Goal: Task Accomplishment & Management: Complete application form

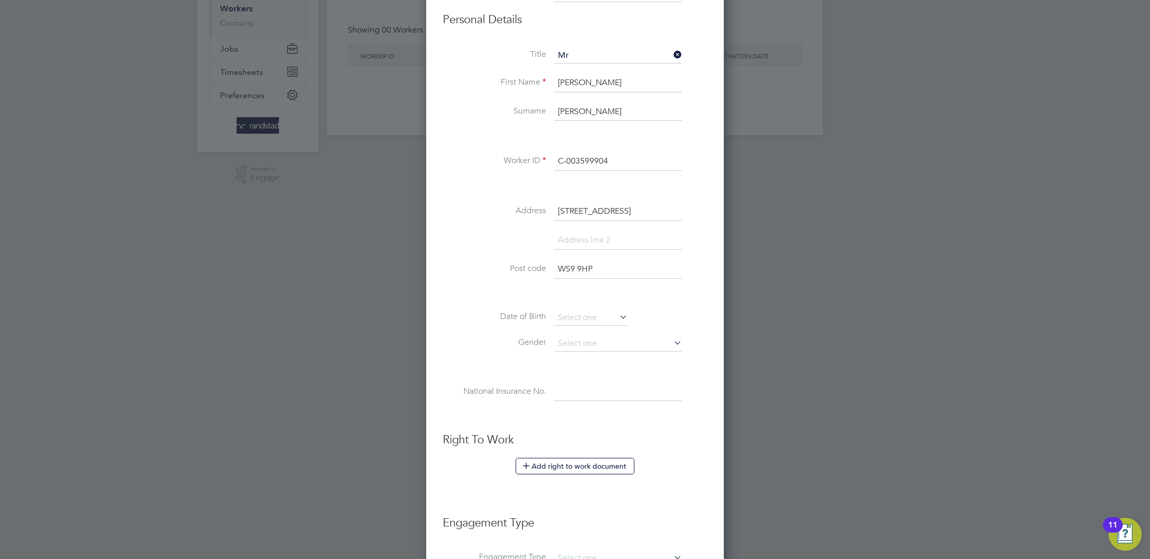
scroll to position [171, 0]
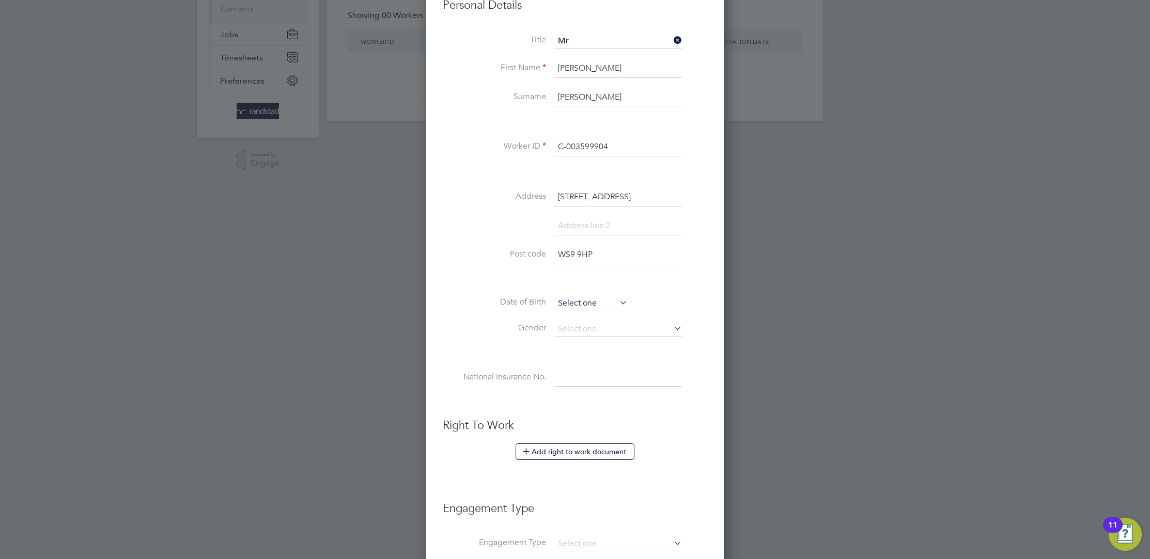
click at [579, 308] on input at bounding box center [590, 303] width 73 height 15
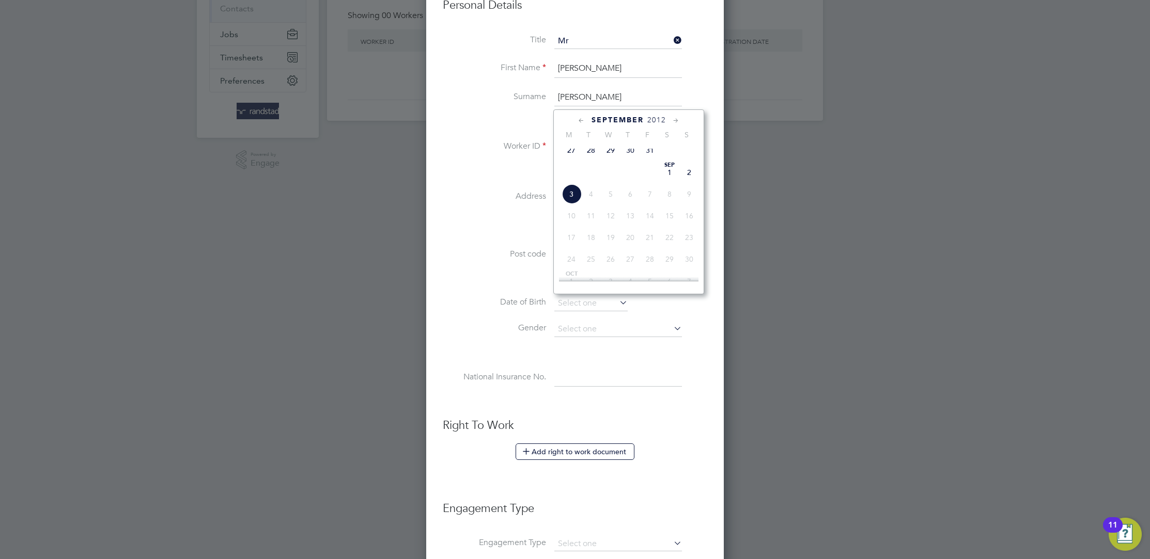
click at [622, 117] on span "September" at bounding box center [617, 120] width 52 height 9
click at [642, 116] on span "September" at bounding box center [617, 120] width 52 height 9
click at [662, 120] on span "2025" at bounding box center [656, 120] width 19 height 9
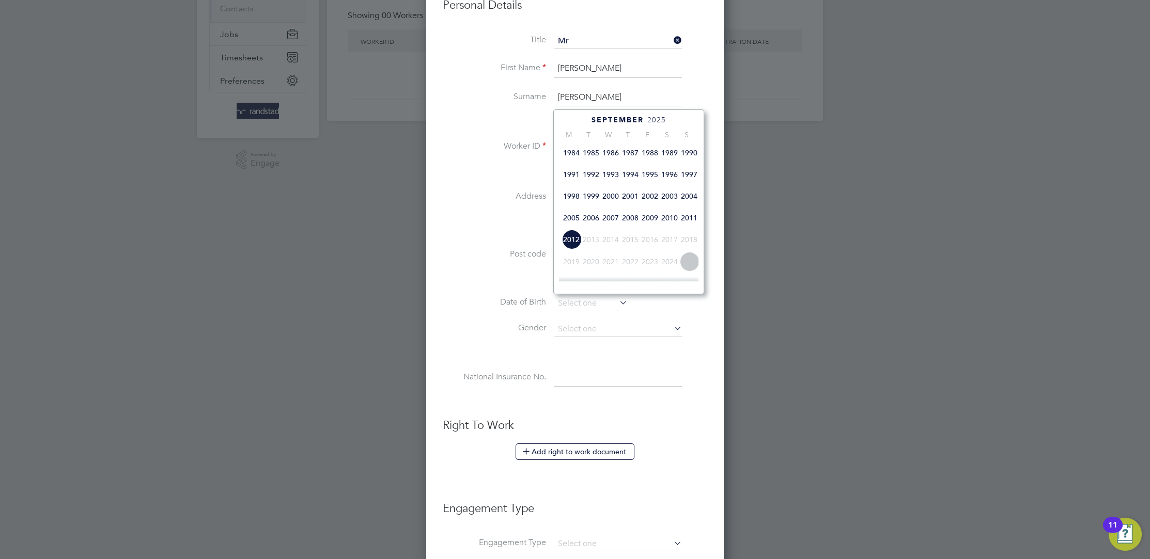
click at [568, 180] on span "1991" at bounding box center [571, 175] width 20 height 20
click at [626, 207] on span "7" at bounding box center [630, 204] width 20 height 20
type input "[DATE]"
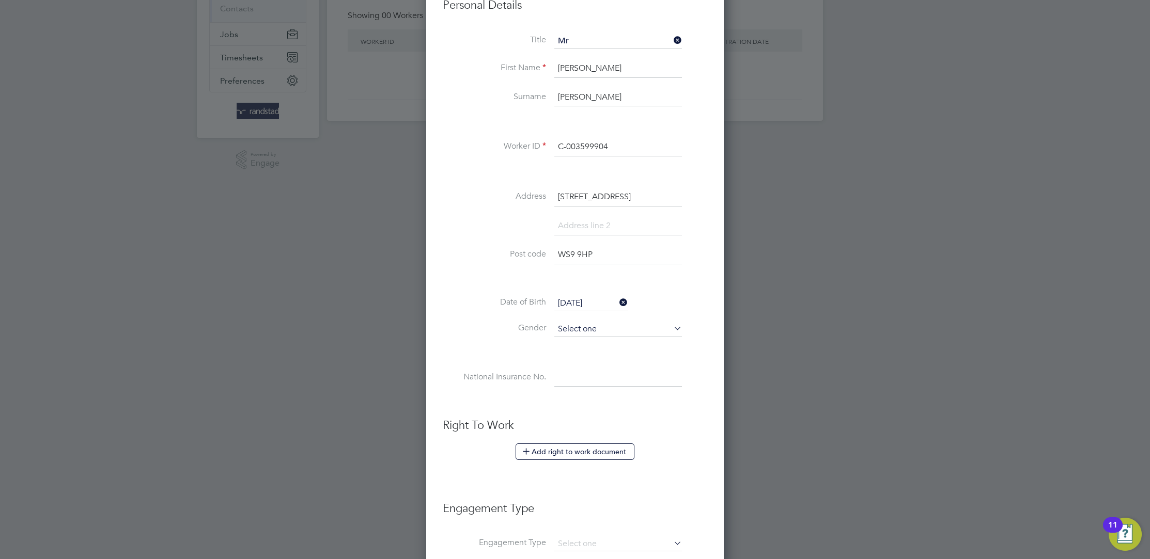
click at [573, 331] on input at bounding box center [618, 329] width 128 height 15
click at [564, 344] on li "[DEMOGRAPHIC_DATA]" at bounding box center [618, 341] width 128 height 13
type input "[DEMOGRAPHIC_DATA]"
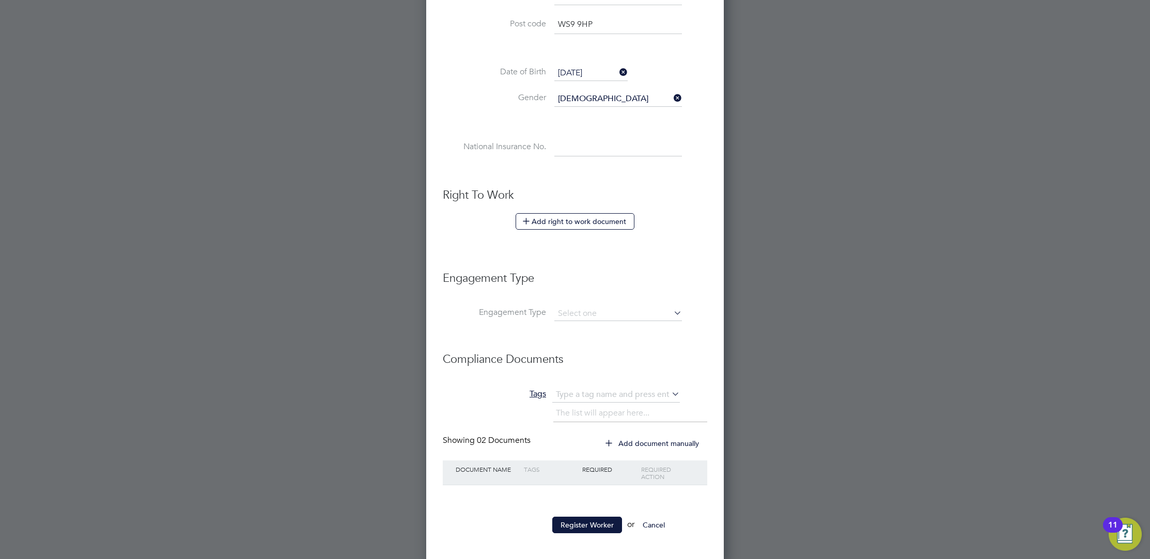
scroll to position [402, 0]
click at [607, 206] on li "Right To Work Add right to work document Country and citizenship Country the wo…" at bounding box center [575, 218] width 264 height 62
click at [605, 214] on button "Add right to work document" at bounding box center [574, 220] width 119 height 17
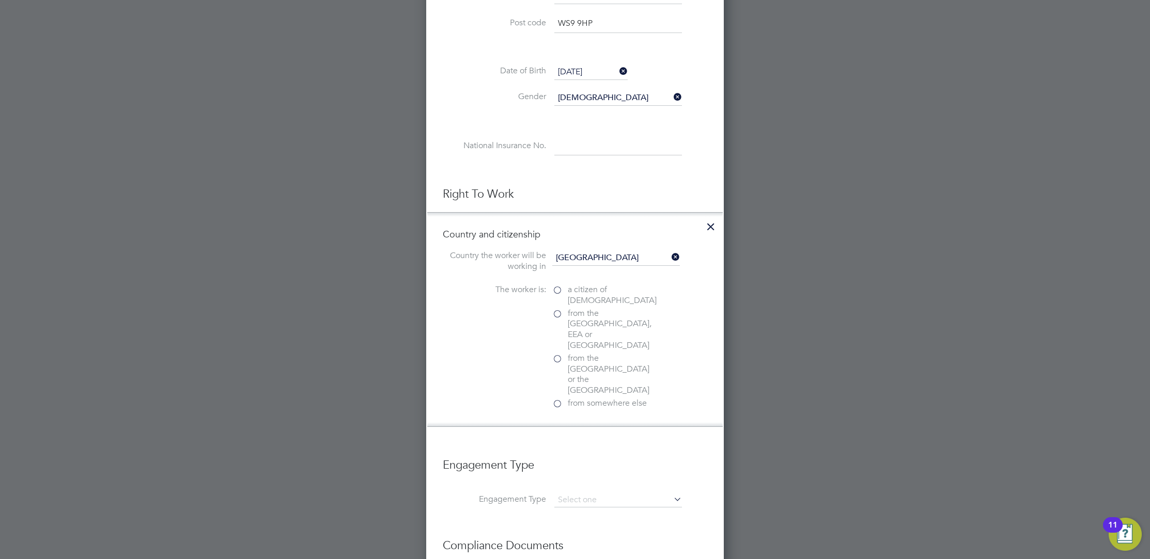
click at [564, 285] on label "a citizen of [DEMOGRAPHIC_DATA]" at bounding box center [603, 296] width 103 height 22
click at [0, 0] on input "a citizen of [DEMOGRAPHIC_DATA]" at bounding box center [0, 0] width 0 height 0
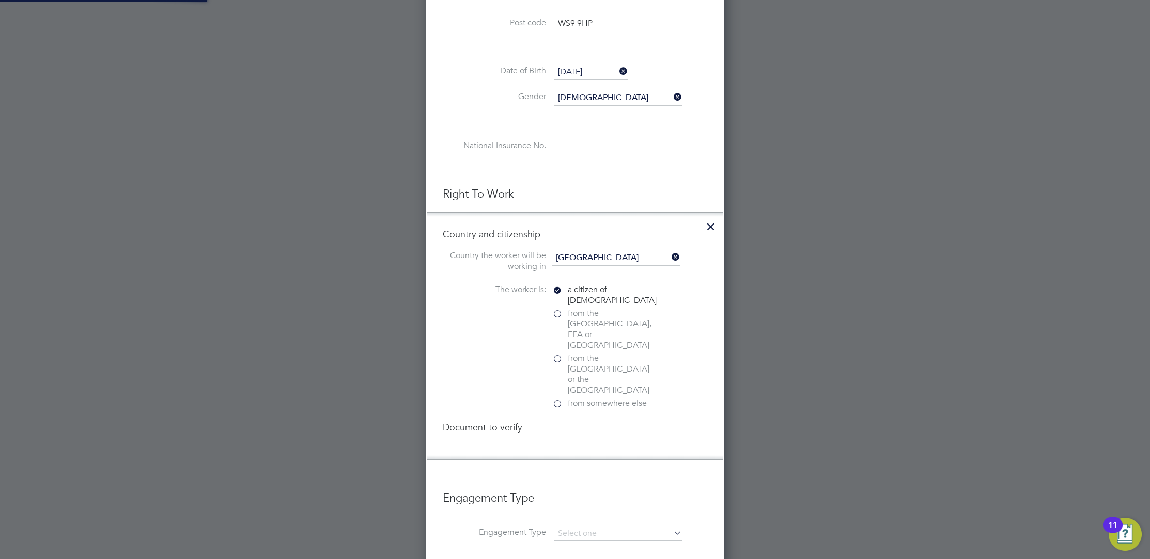
scroll to position [1136, 297]
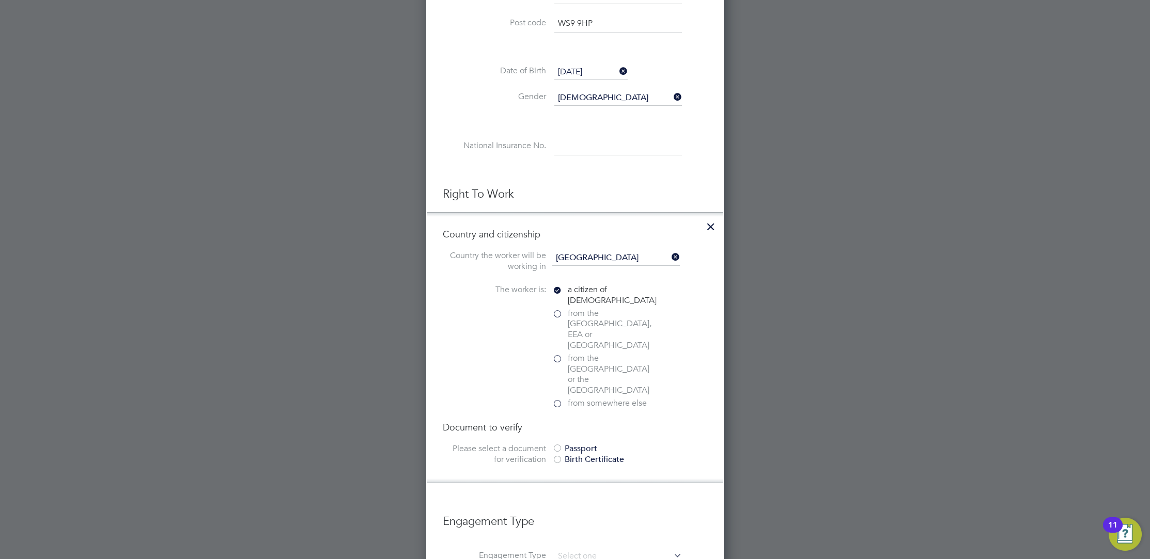
click at [560, 444] on div at bounding box center [557, 449] width 10 height 10
click at [581, 500] on input "file" at bounding box center [598, 515] width 162 height 31
type input "C:\fakepath\passport (1).jpg"
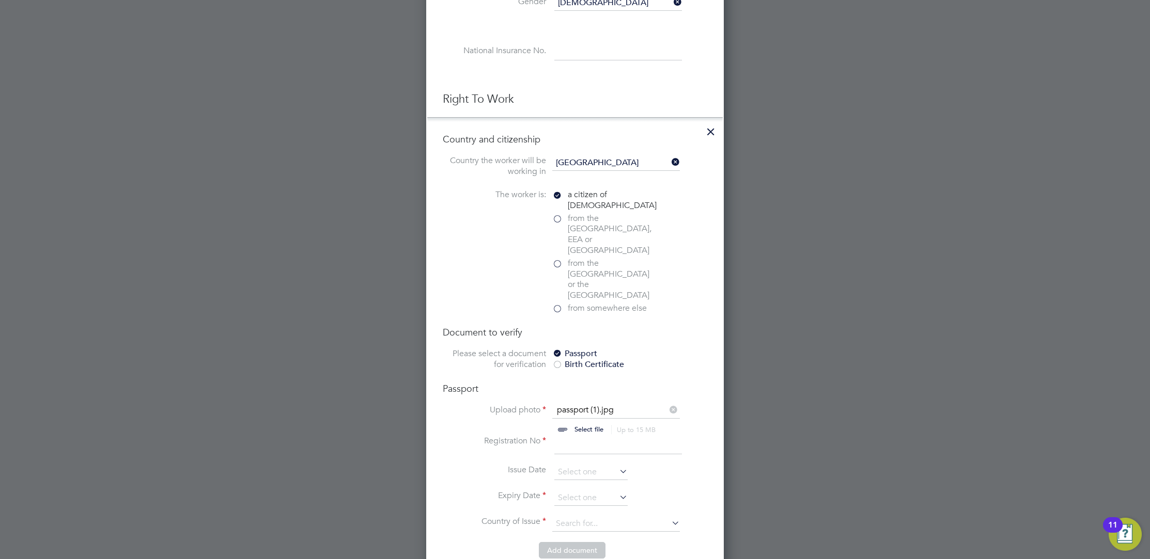
scroll to position [613, 0]
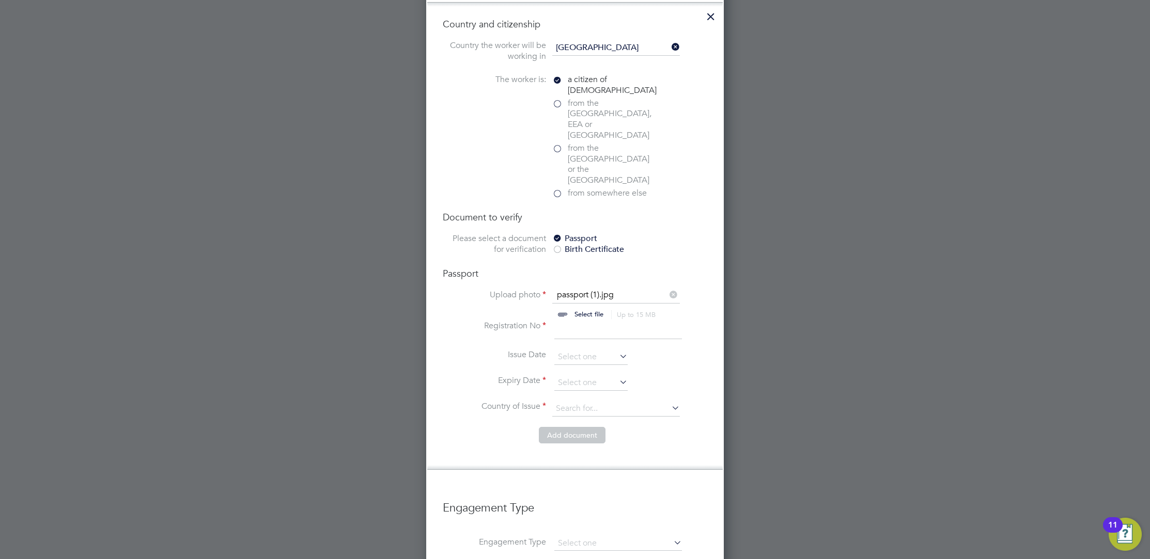
click at [582, 321] on input at bounding box center [618, 330] width 128 height 19
type input "111477434"
click at [610, 350] on input at bounding box center [590, 357] width 73 height 15
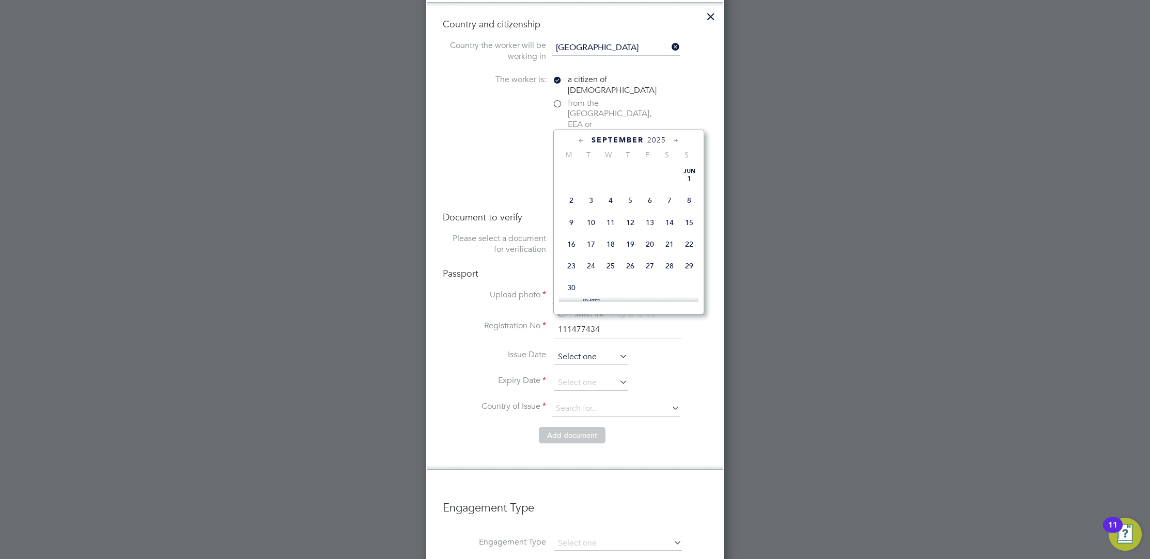
scroll to position [312, 0]
click at [656, 136] on span "2025" at bounding box center [656, 140] width 19 height 9
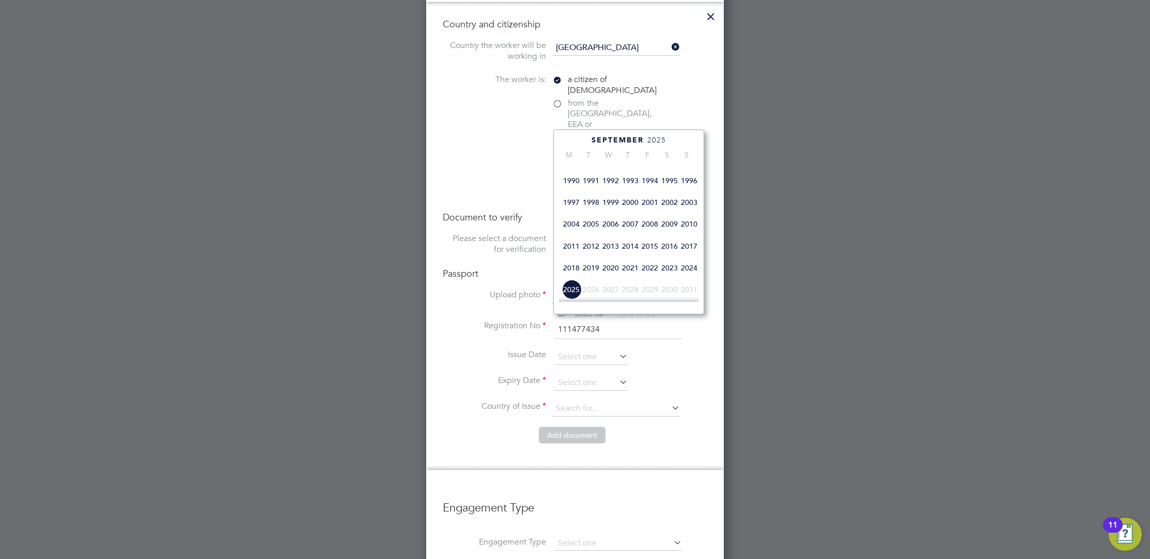
scroll to position [222, 0]
click at [614, 269] on span "2020" at bounding box center [611, 262] width 20 height 20
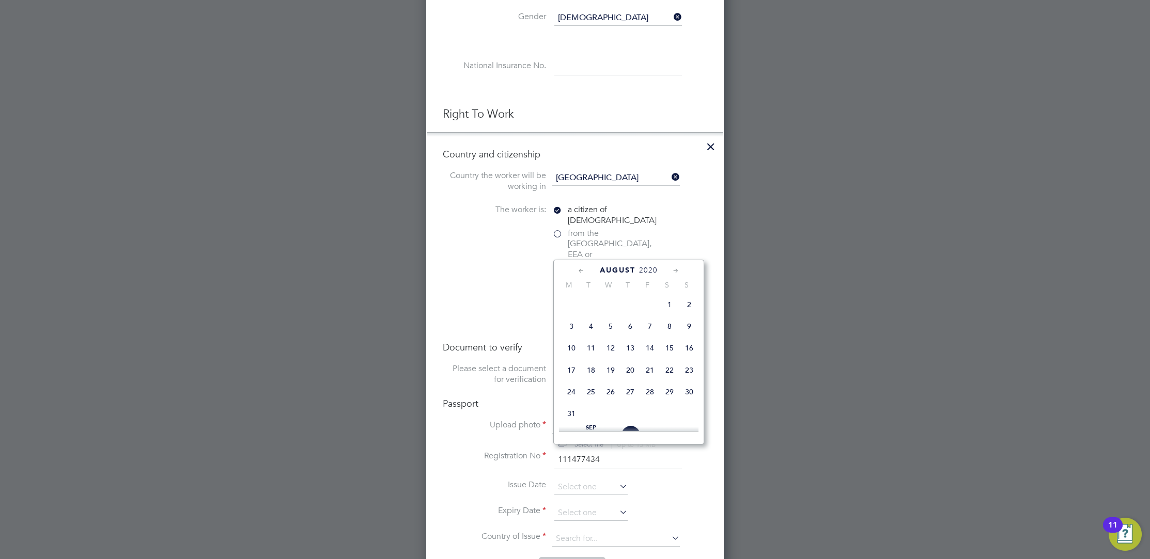
scroll to position [479, 0]
click at [646, 277] on div "[DATE]" at bounding box center [628, 274] width 139 height 10
click at [647, 273] on span "2020" at bounding box center [648, 274] width 19 height 9
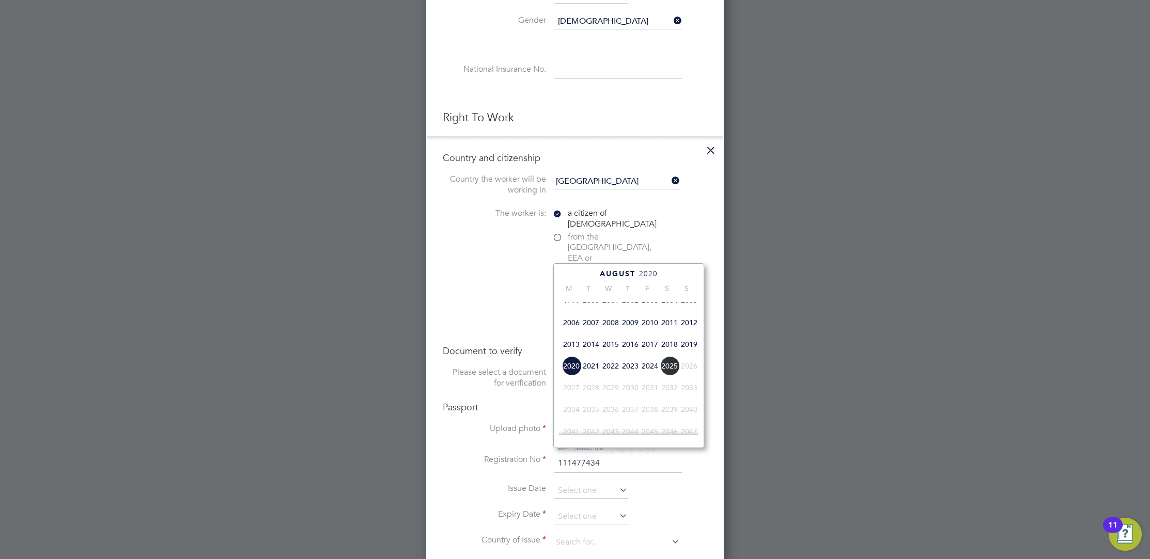
click at [651, 326] on span "2010" at bounding box center [650, 323] width 20 height 20
click at [589, 355] on span "9" at bounding box center [591, 355] width 20 height 20
type input "[DATE]"
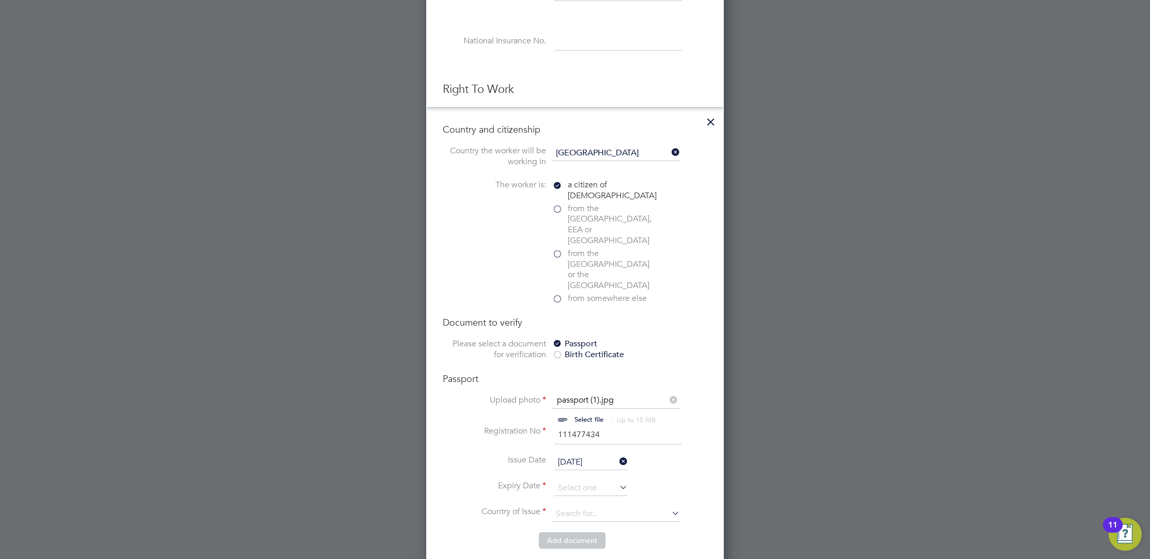
scroll to position [599, 0]
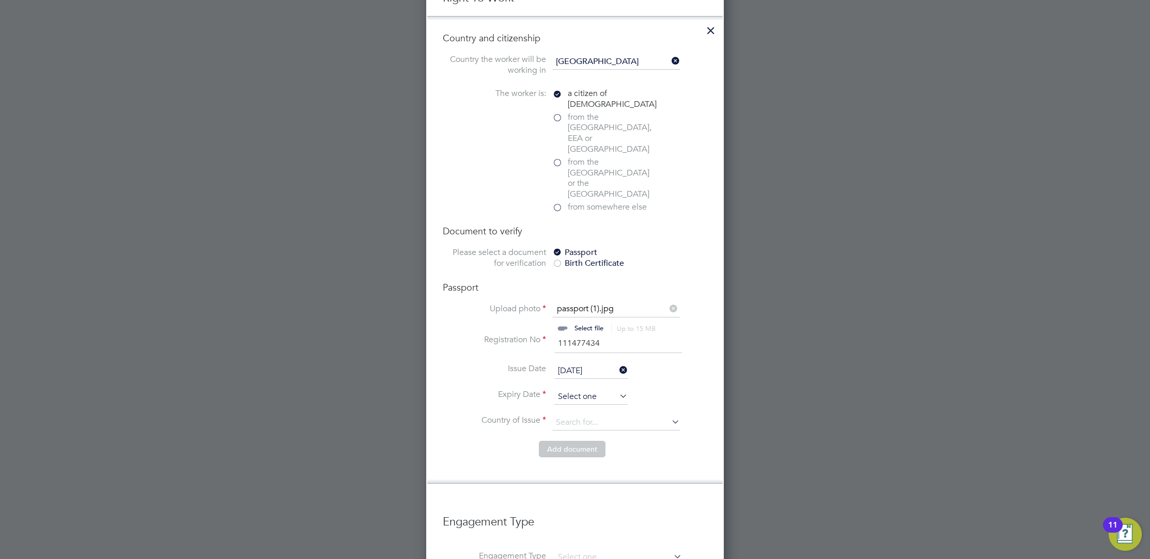
click at [616, 389] on input at bounding box center [590, 396] width 73 height 15
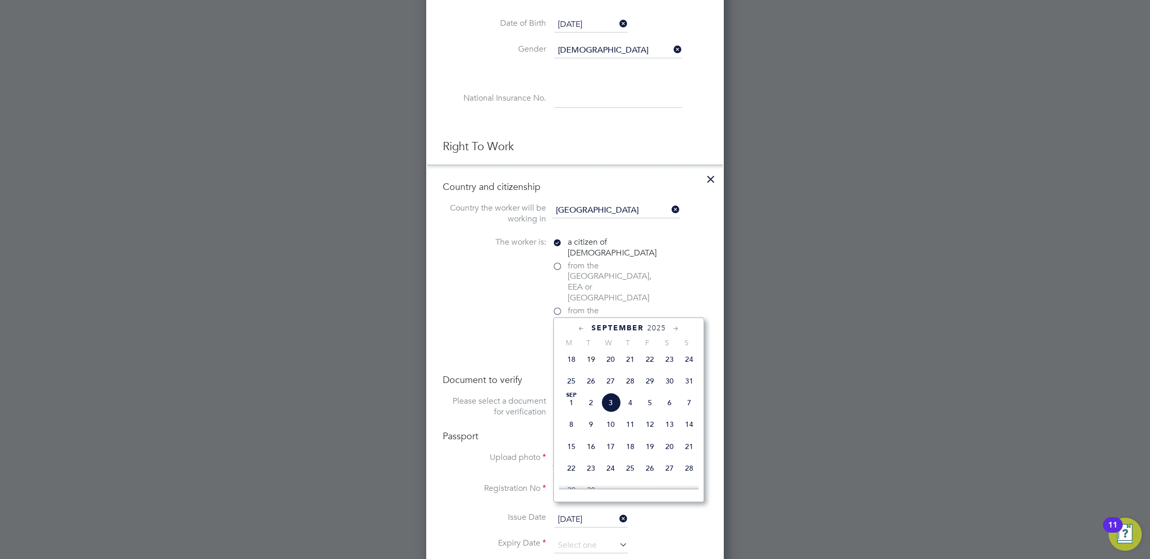
scroll to position [499, 0]
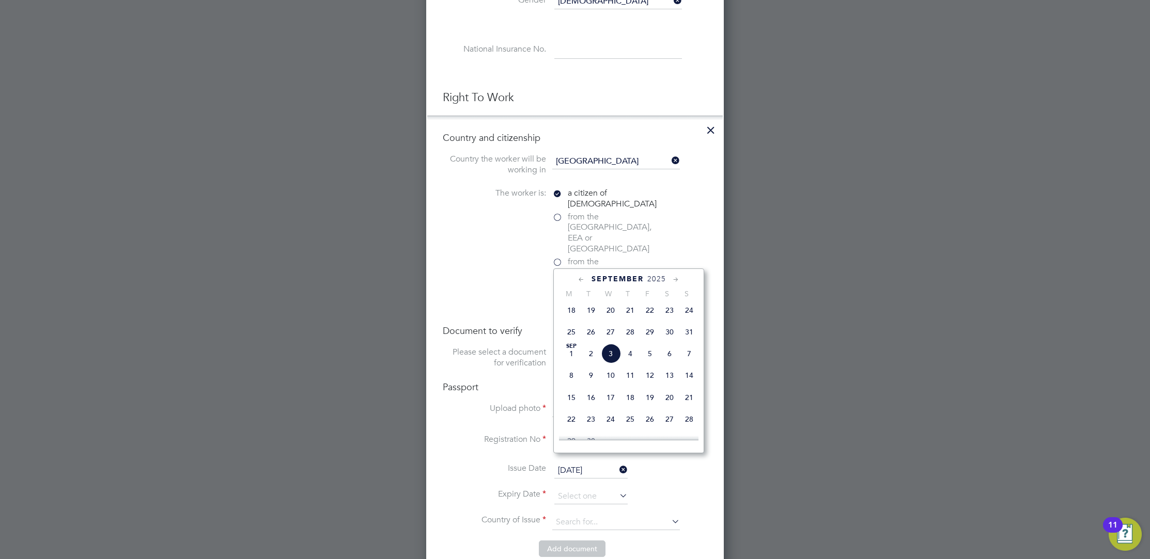
click at [651, 281] on span "2025" at bounding box center [656, 279] width 19 height 9
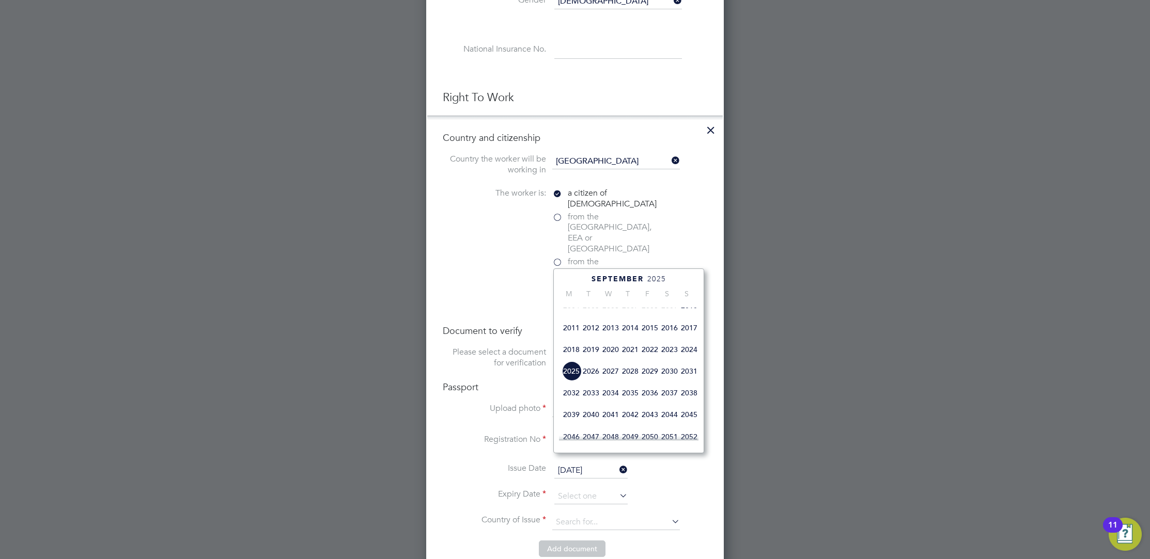
click at [612, 354] on span "2020" at bounding box center [611, 350] width 20 height 20
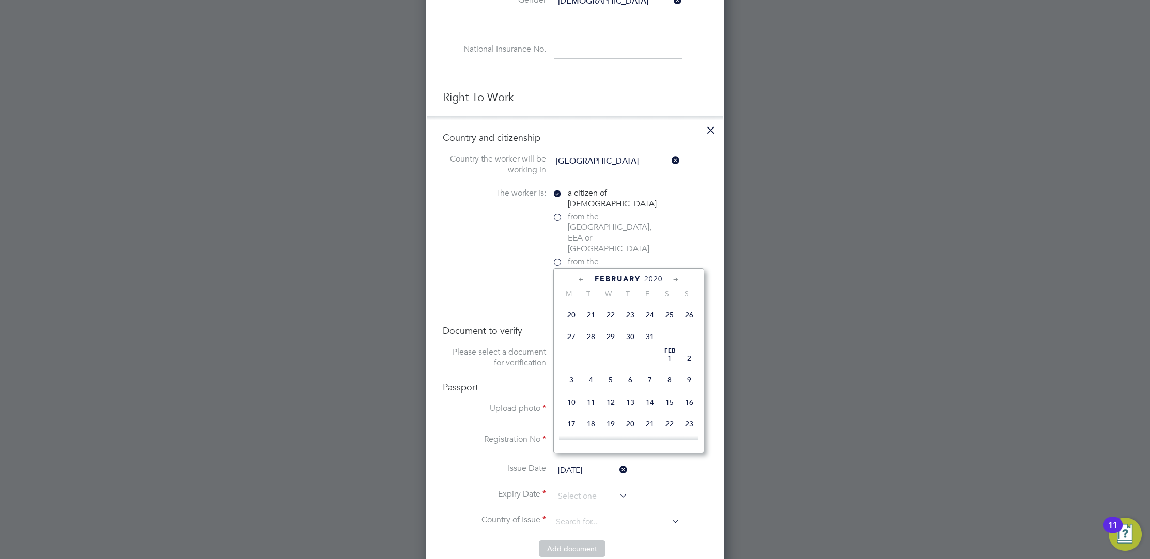
scroll to position [221, 0]
click at [684, 361] on span "9" at bounding box center [689, 358] width 20 height 20
type input "[DATE]"
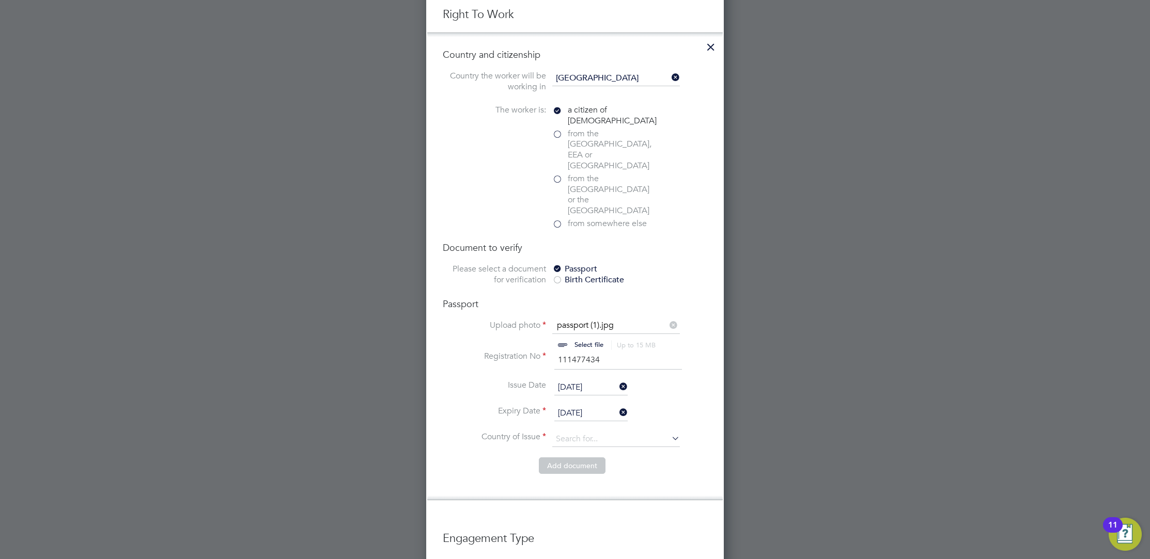
scroll to position [584, 0]
click at [658, 430] on input at bounding box center [616, 437] width 128 height 15
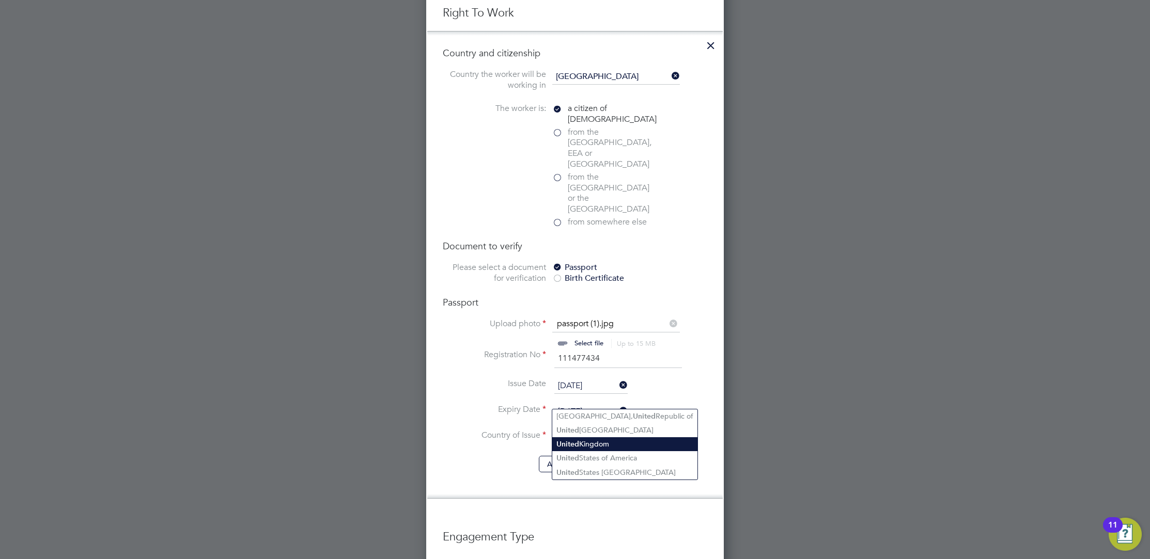
click at [619, 448] on li "[GEOGRAPHIC_DATA]" at bounding box center [624, 444] width 145 height 14
type input "[GEOGRAPHIC_DATA]"
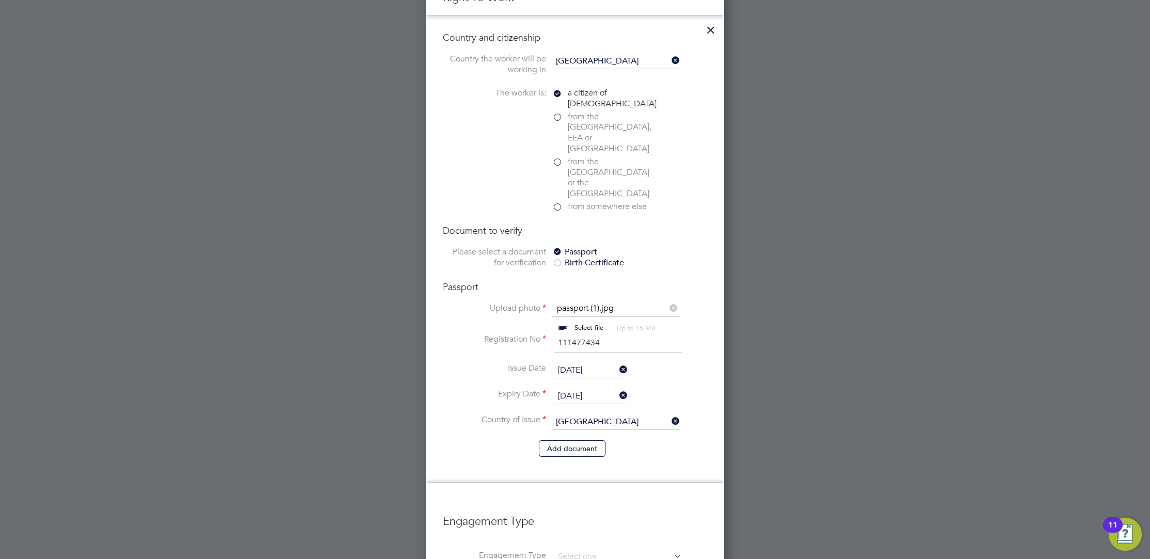
click at [594, 441] on button "Add document" at bounding box center [572, 449] width 67 height 17
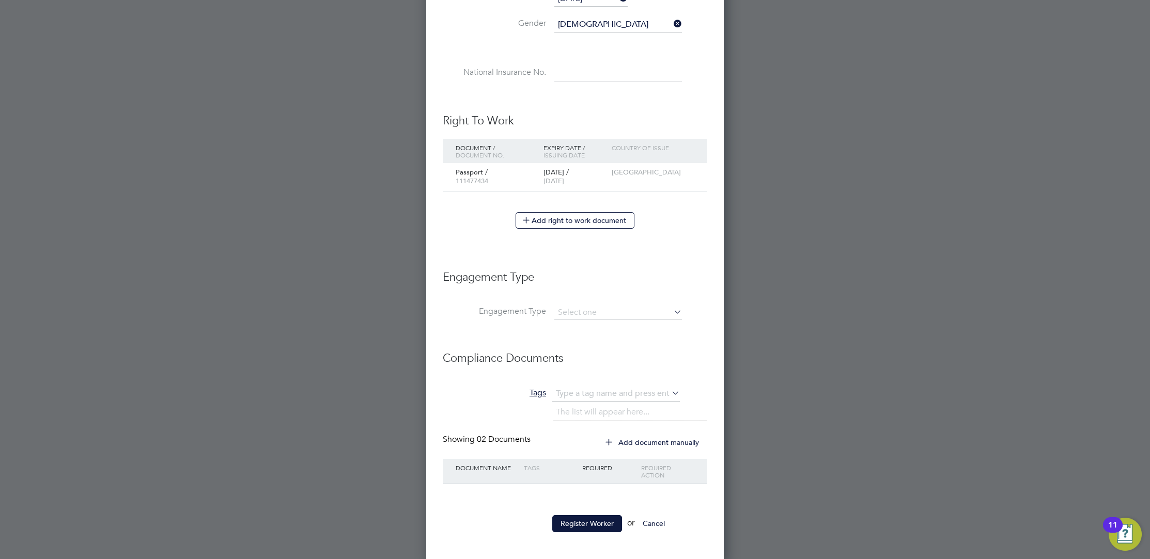
scroll to position [996, 297]
click at [588, 522] on button "Register Worker" at bounding box center [587, 523] width 70 height 17
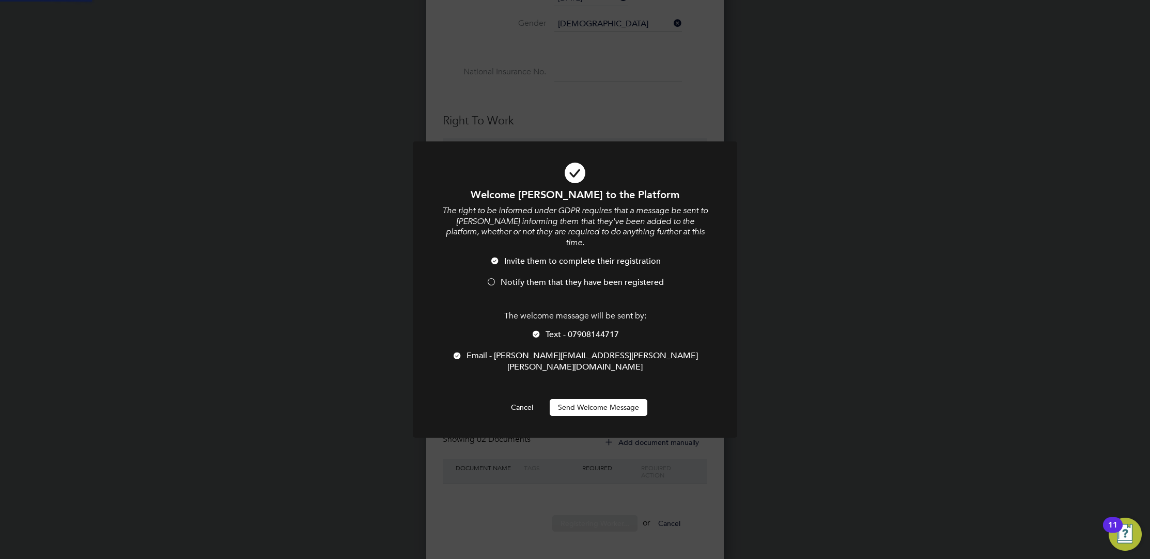
scroll to position [0, 0]
click at [638, 399] on button "Send Welcome Message" at bounding box center [599, 407] width 98 height 17
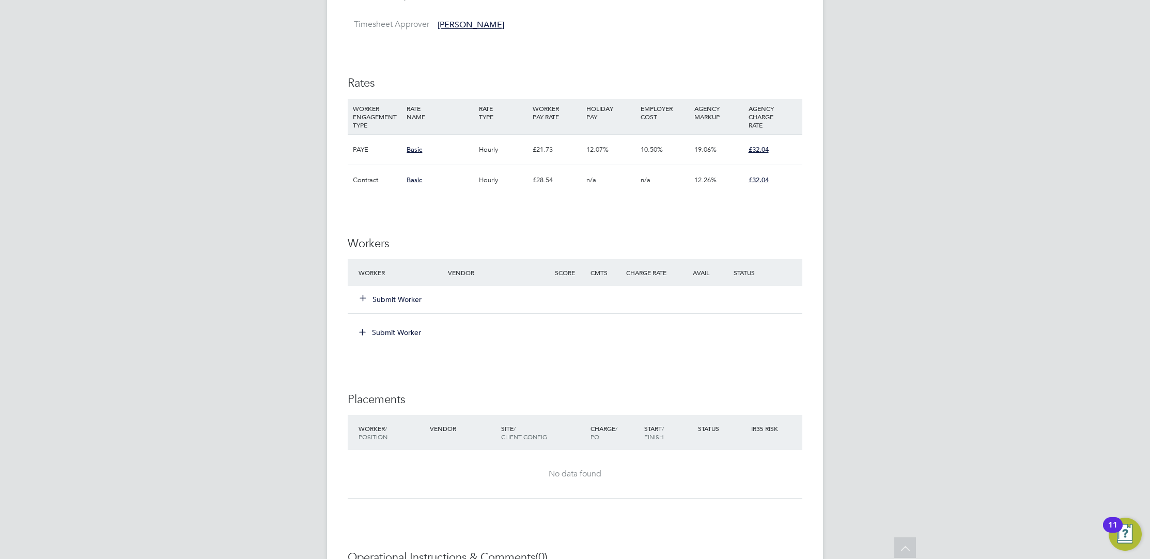
scroll to position [763, 0]
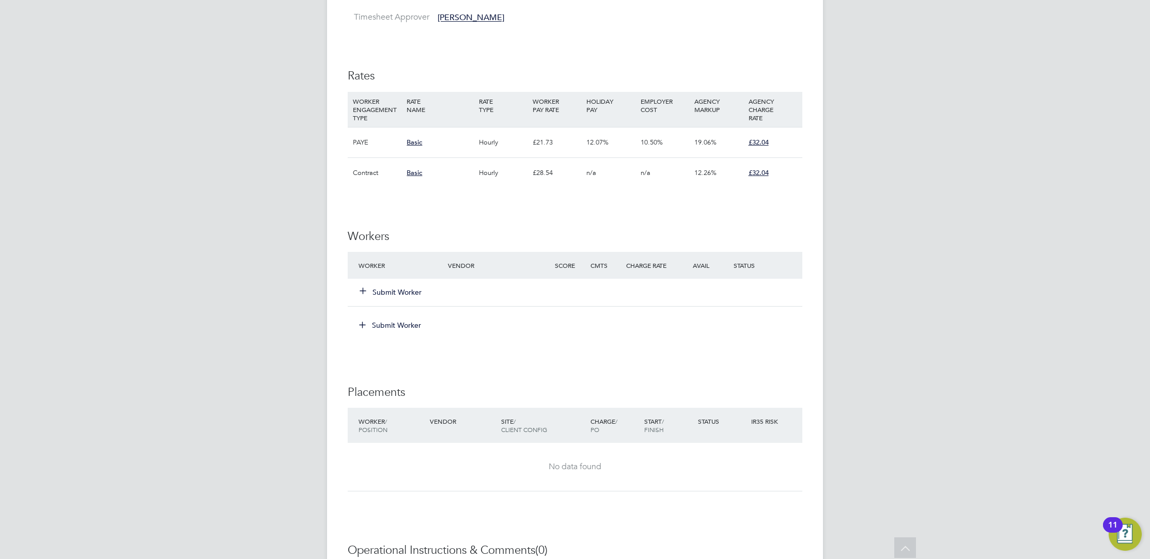
click at [391, 295] on button "Submit Worker" at bounding box center [391, 292] width 62 height 10
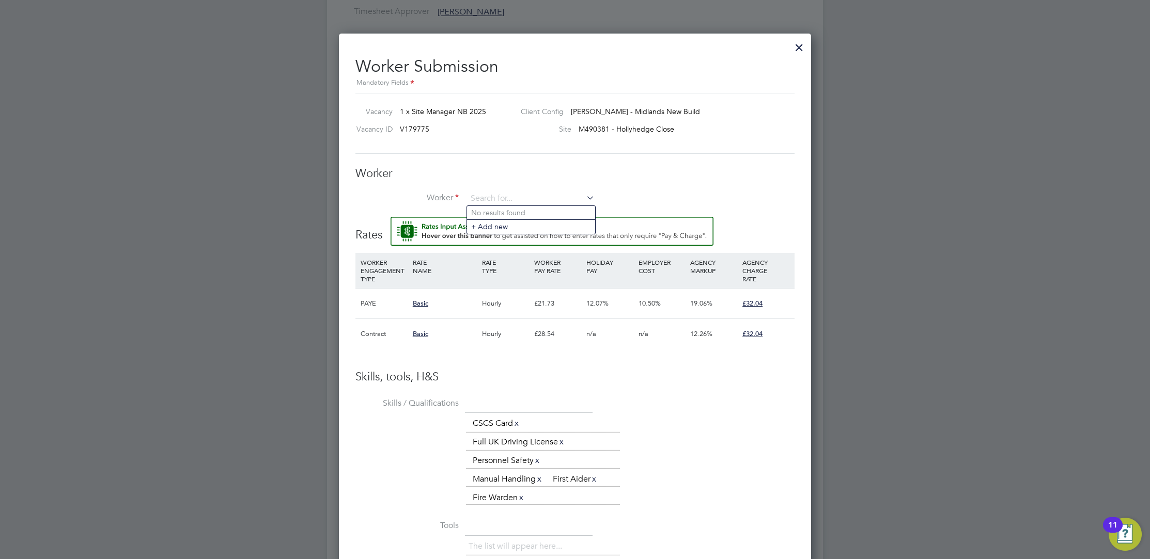
scroll to position [774, 0]
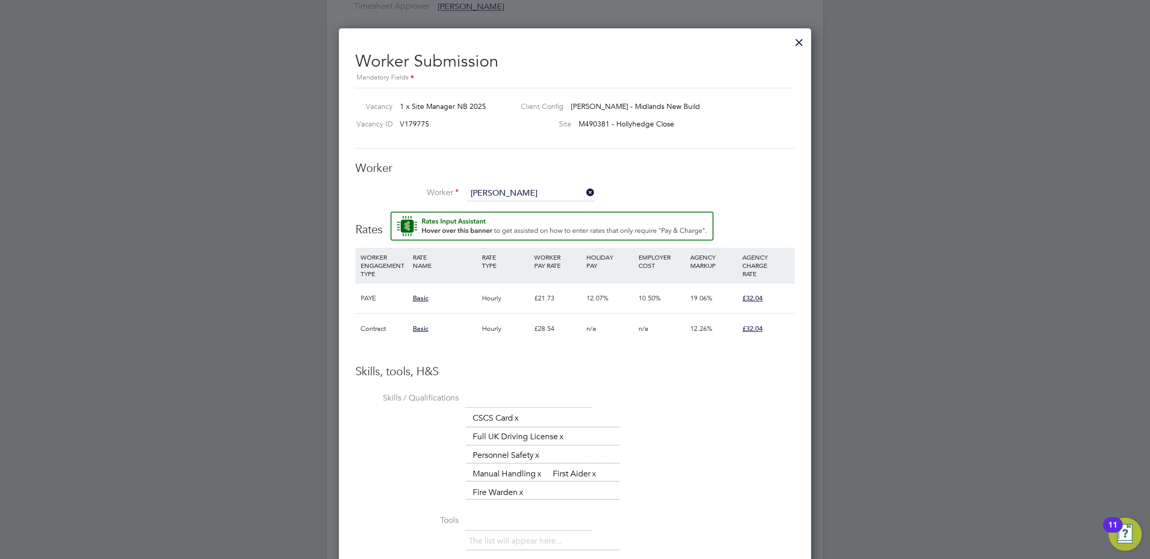
click at [549, 202] on li "Cameron Craw ford (C-003599904)" at bounding box center [543, 208] width 152 height 14
type input "Cameron Crawford (C-003599904)"
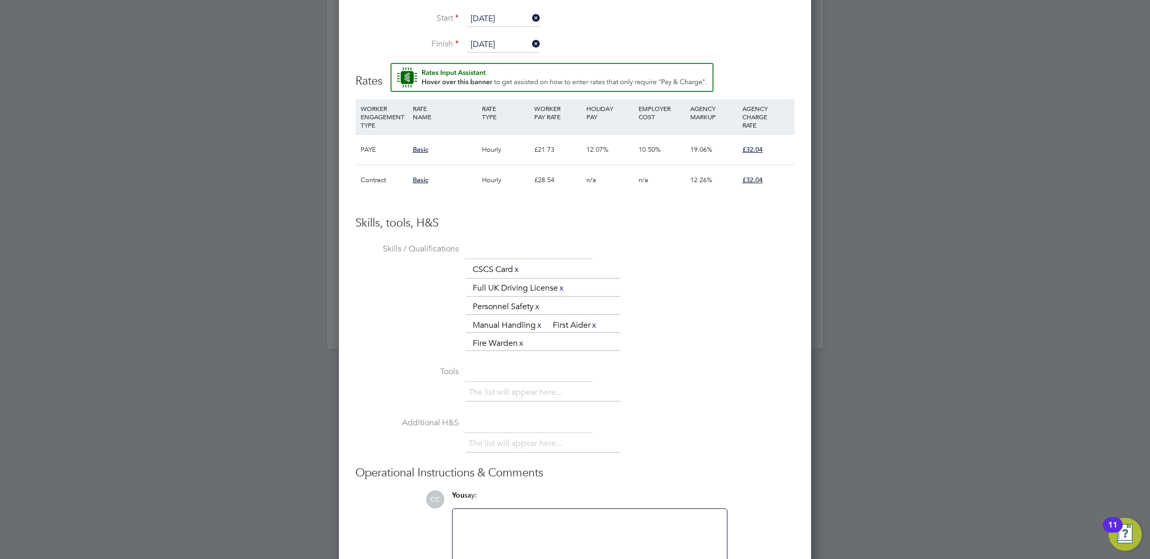
click at [719, 280] on div "The list will appear here... CSCS Card x Full UK Driving License x Personnel Sa…" at bounding box center [630, 307] width 328 height 92
click at [371, 168] on div "Contract" at bounding box center [384, 180] width 52 height 30
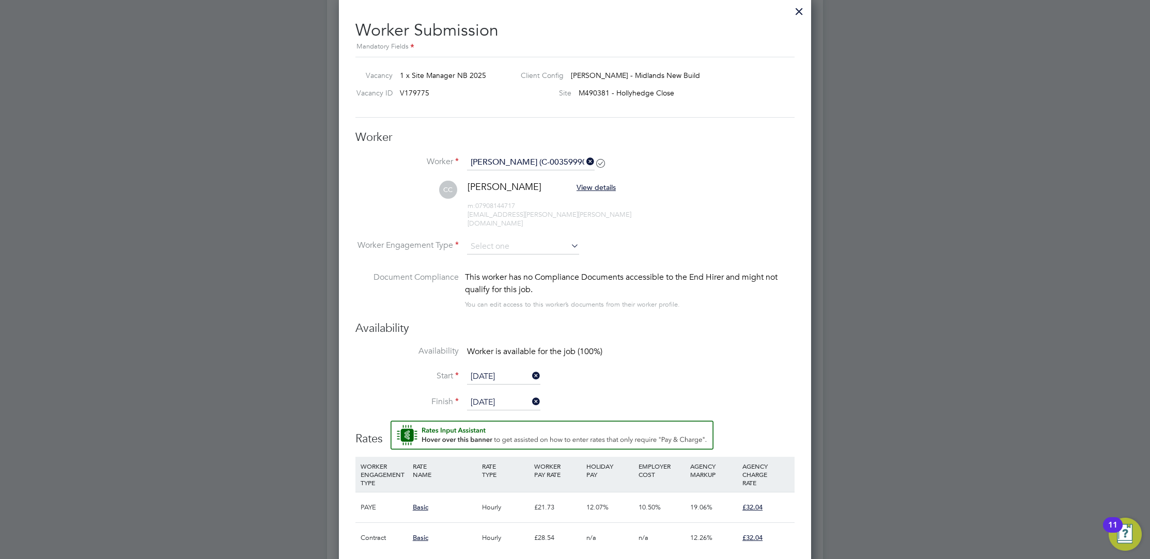
click at [583, 239] on li "Worker Engagement Type" at bounding box center [574, 255] width 439 height 32
click at [552, 239] on input at bounding box center [523, 246] width 112 height 15
click at [516, 255] on li "Contract" at bounding box center [523, 251] width 113 height 13
type input "Contract"
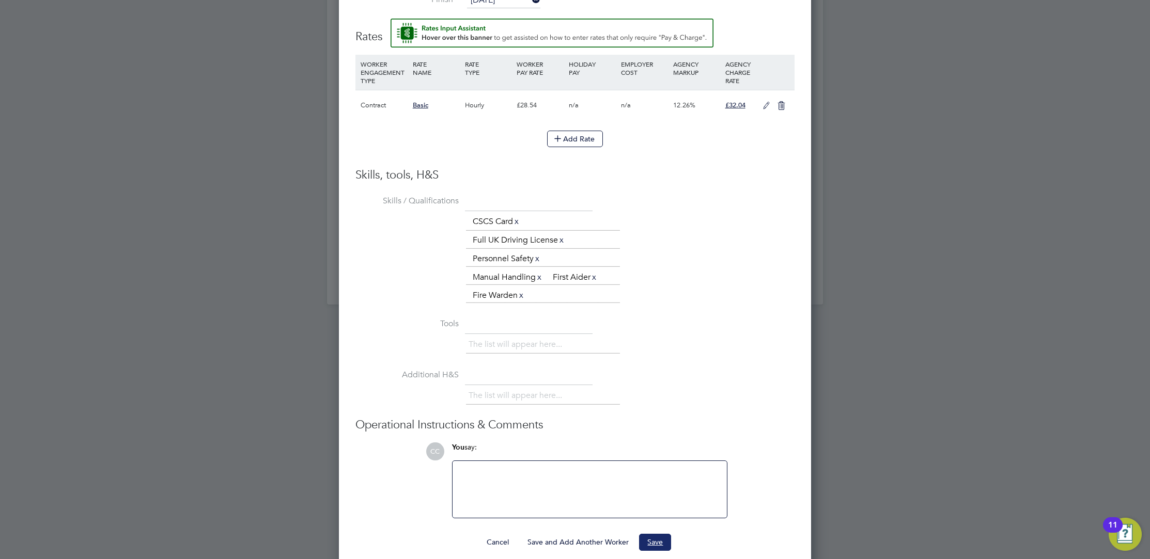
click at [652, 534] on button "Save" at bounding box center [655, 542] width 32 height 17
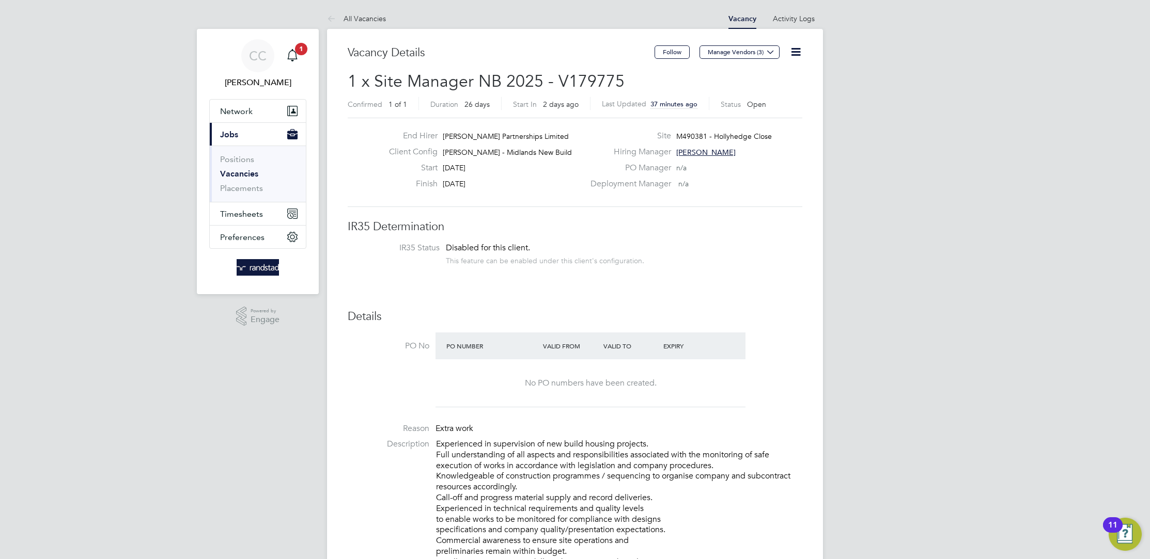
click at [791, 55] on icon at bounding box center [795, 51] width 13 height 13
click at [765, 176] on div "PO Manager n/a" at bounding box center [695, 171] width 222 height 16
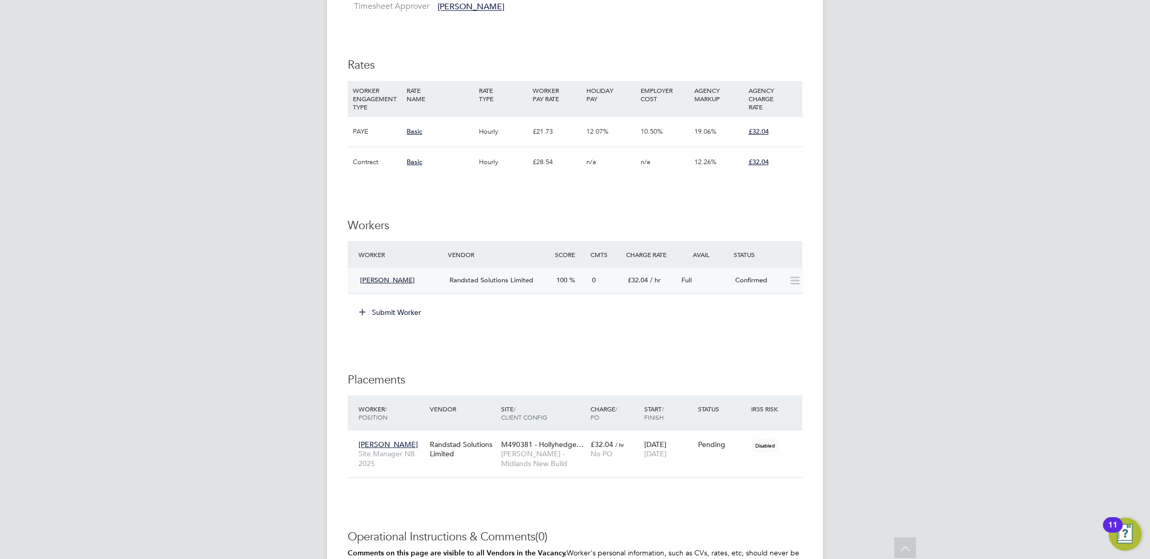
click at [792, 285] on icon at bounding box center [794, 281] width 13 height 8
click at [790, 279] on icon at bounding box center [794, 281] width 13 height 8
click at [763, 284] on div "Confirmed" at bounding box center [758, 280] width 54 height 17
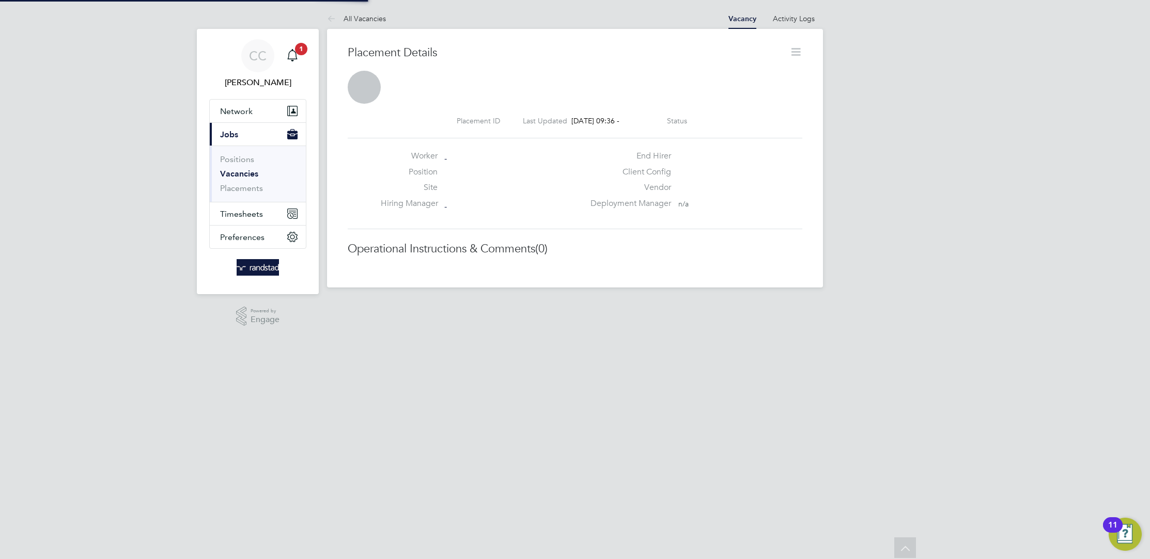
click at [762, 283] on div "Placement Details Placement ID Last Updated 03 Sep 2025, 09:36 - Status Worker …" at bounding box center [575, 158] width 496 height 259
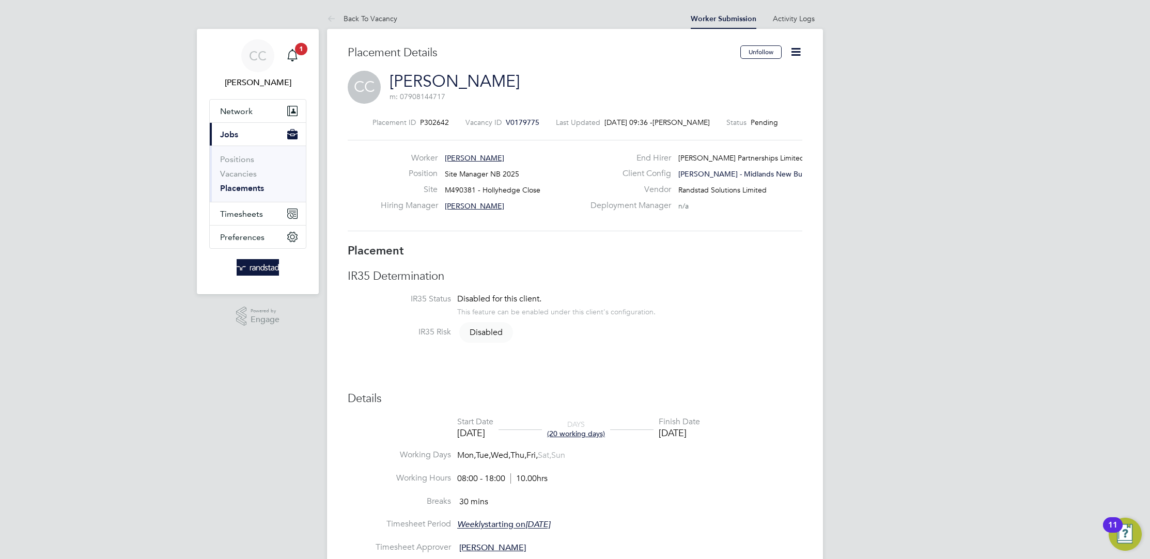
click at [795, 51] on icon at bounding box center [795, 51] width 13 height 13
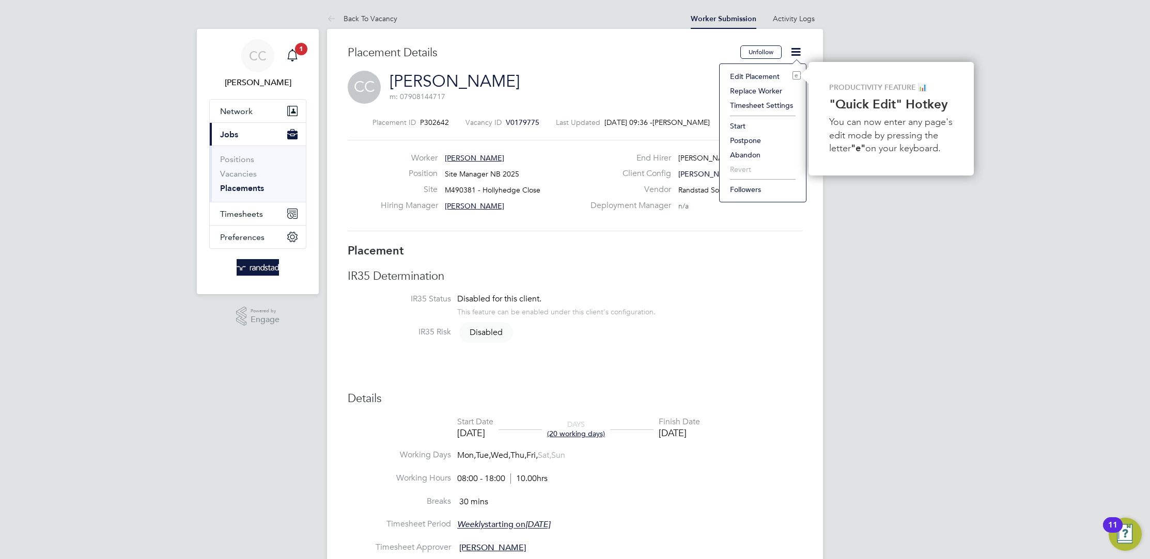
click at [737, 128] on li "Start" at bounding box center [763, 126] width 76 height 14
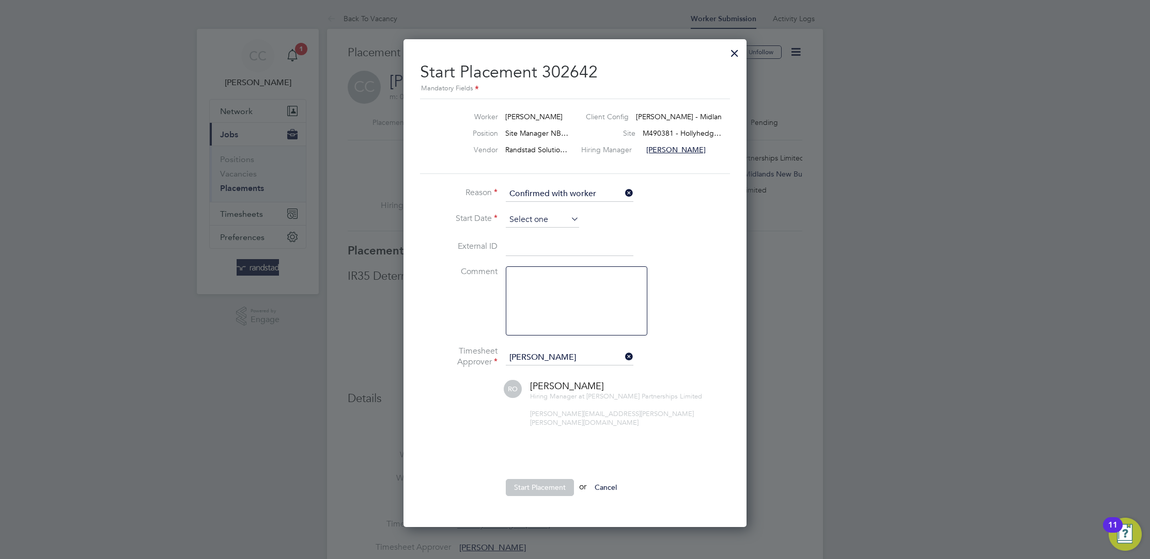
click at [552, 221] on input at bounding box center [542, 219] width 73 height 15
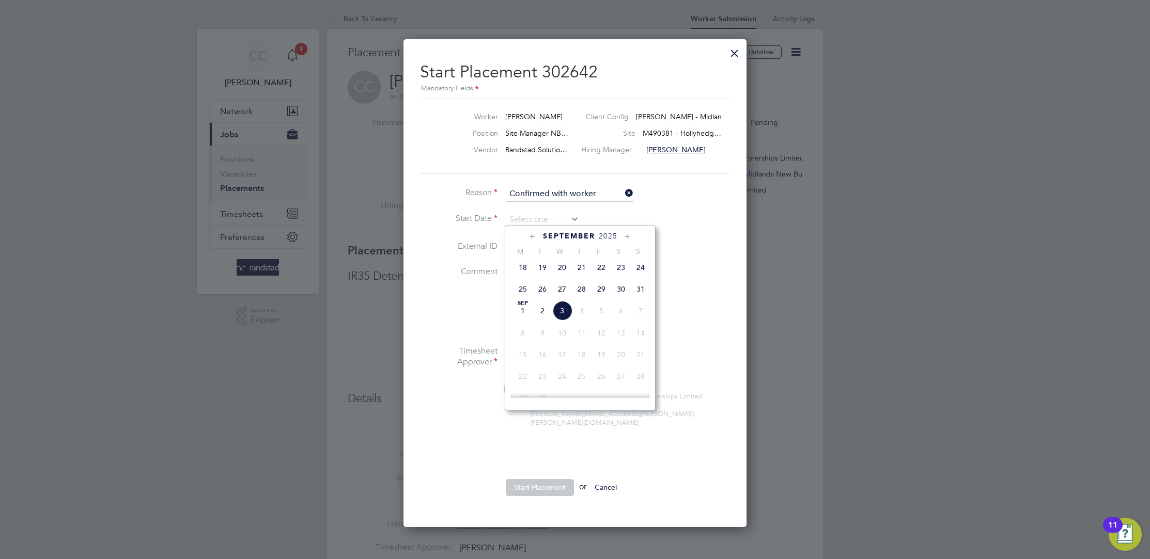
click at [519, 318] on span "Sep 1" at bounding box center [523, 311] width 20 height 20
type input "01 Sep 2025"
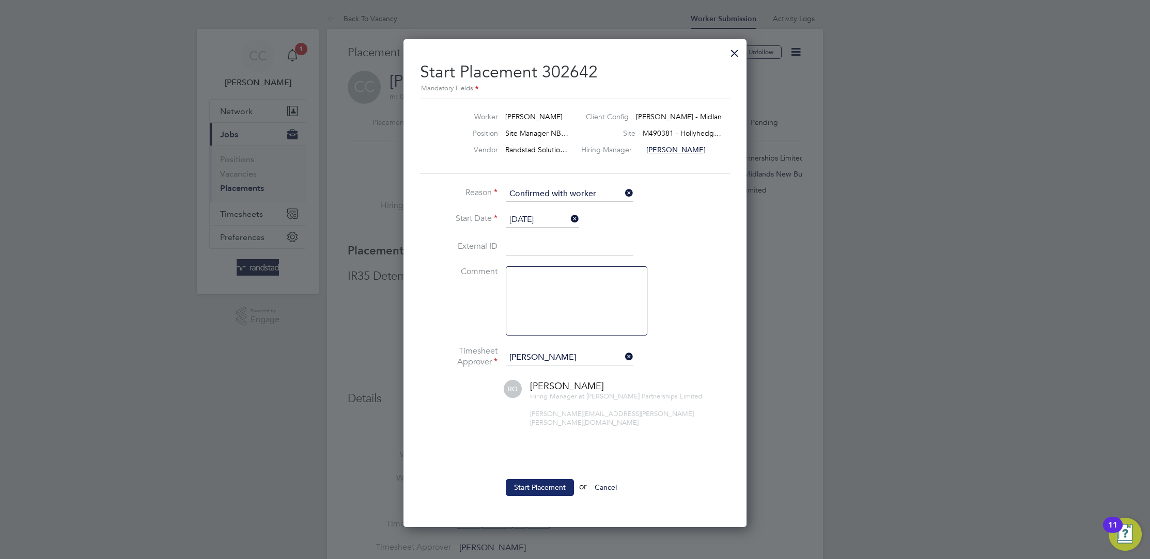
click at [548, 479] on button "Start Placement" at bounding box center [540, 487] width 68 height 17
